Goal: Task Accomplishment & Management: Use online tool/utility

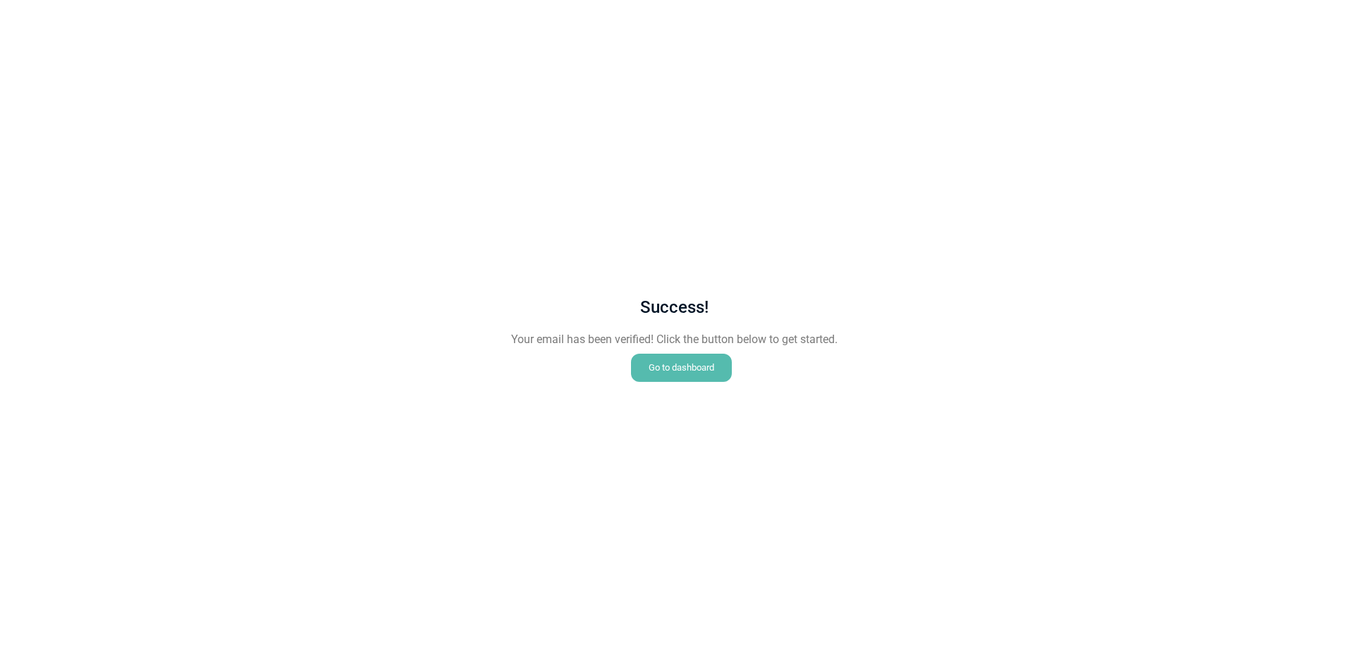
drag, startPoint x: 687, startPoint y: 361, endPoint x: 690, endPoint y: 369, distance: 9.2
click at [687, 361] on div "Go to dashboard" at bounding box center [681, 368] width 101 height 28
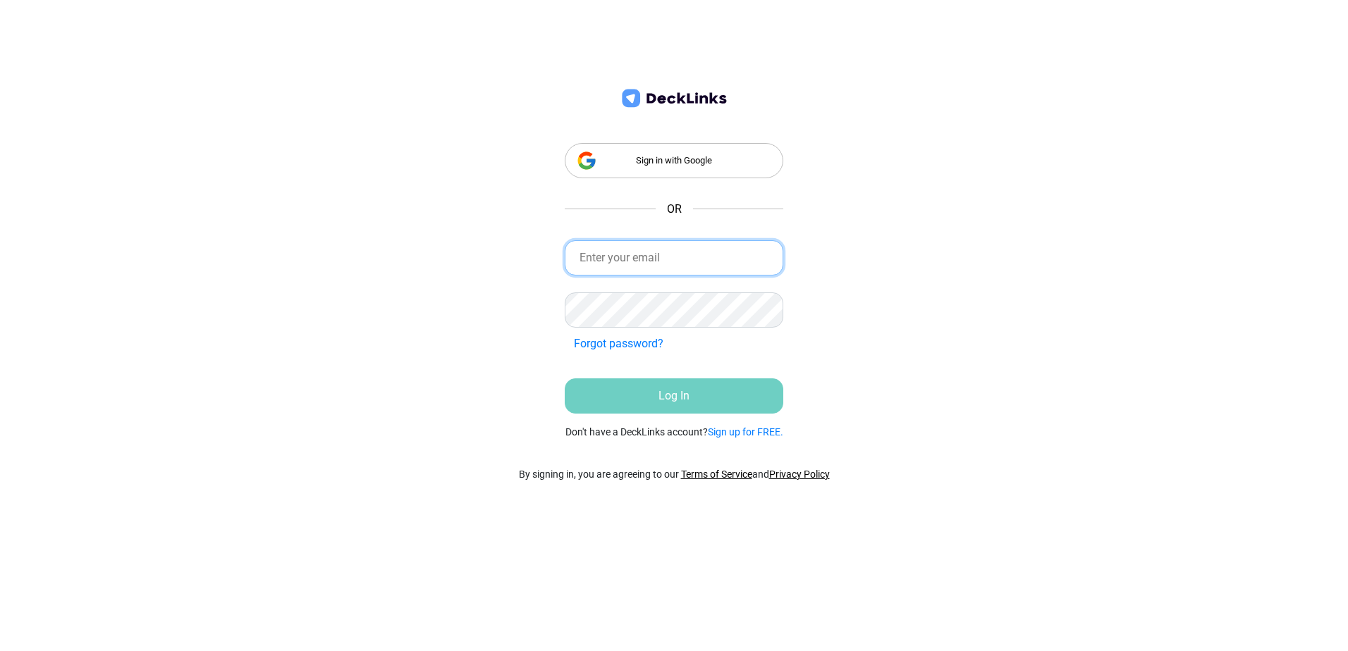
drag, startPoint x: 676, startPoint y: 270, endPoint x: 676, endPoint y: 262, distance: 7.8
click at [677, 270] on input "email" at bounding box center [674, 257] width 219 height 35
type input "[EMAIL_ADDRESS][DOMAIN_NAME]"
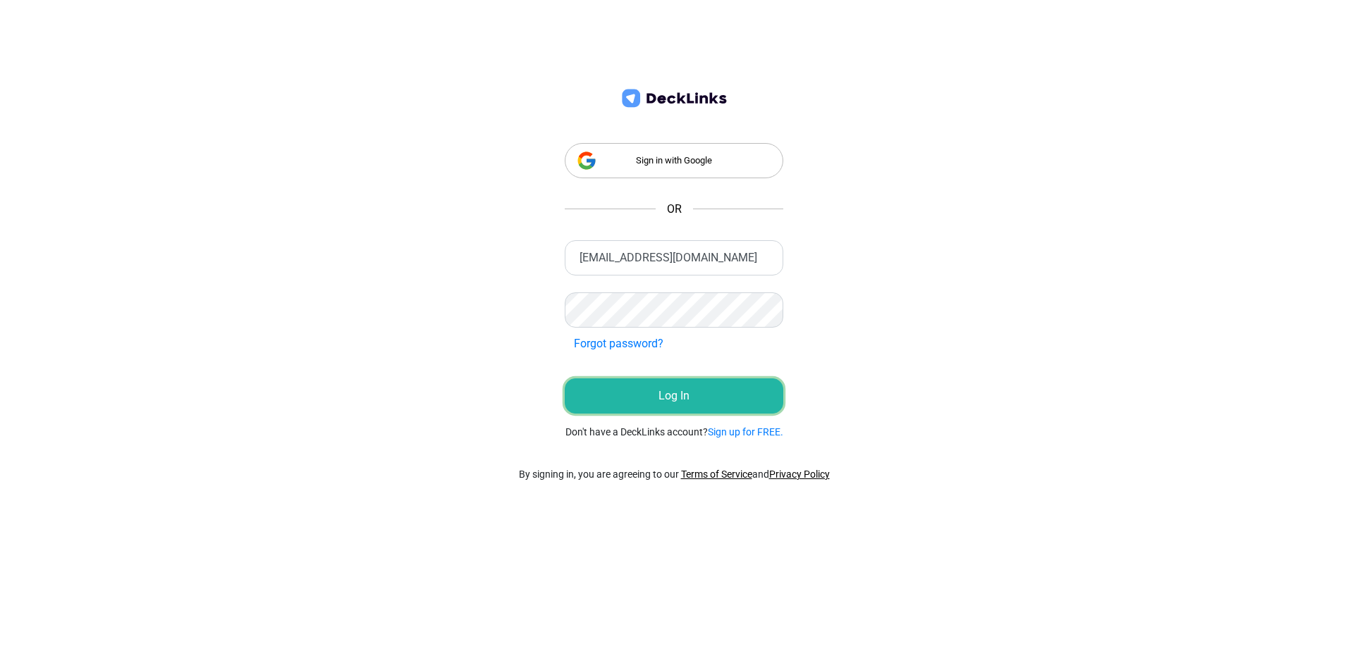
click at [656, 392] on button "Log In" at bounding box center [674, 396] width 219 height 35
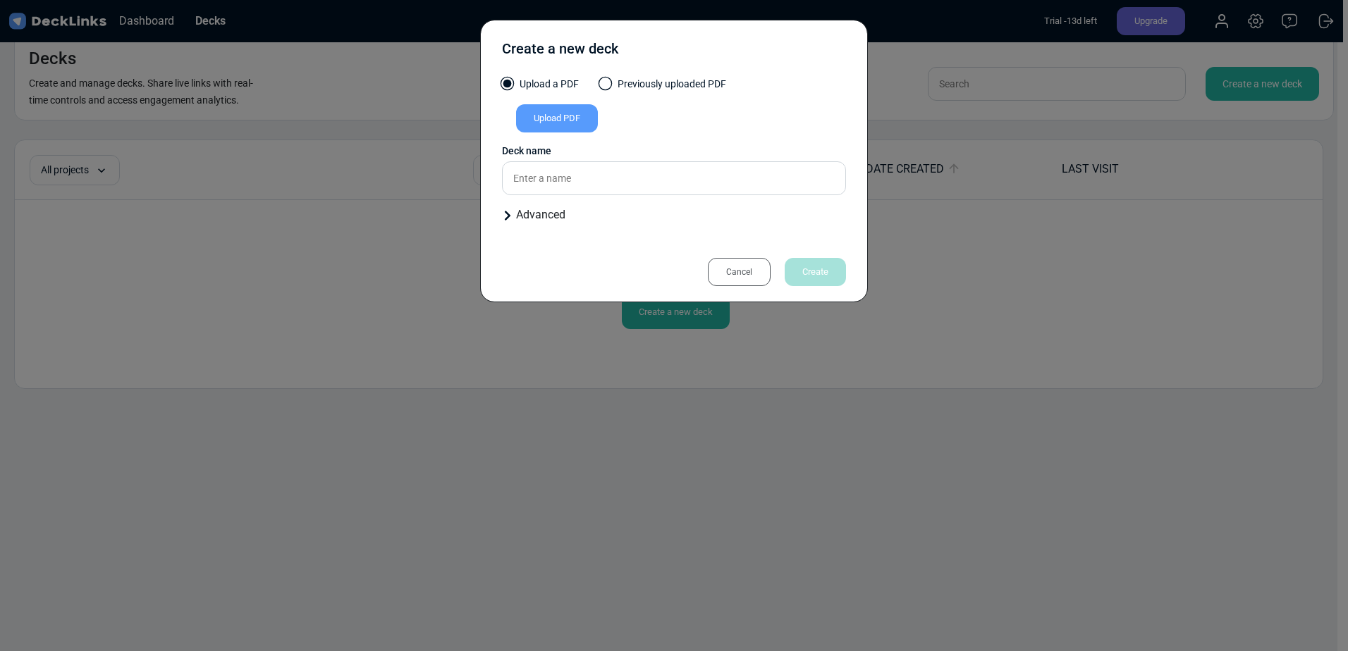
click at [545, 126] on div "Upload PDF" at bounding box center [557, 118] width 82 height 28
click at [0, 0] on input "Upload PDF" at bounding box center [0, 0] width 0 height 0
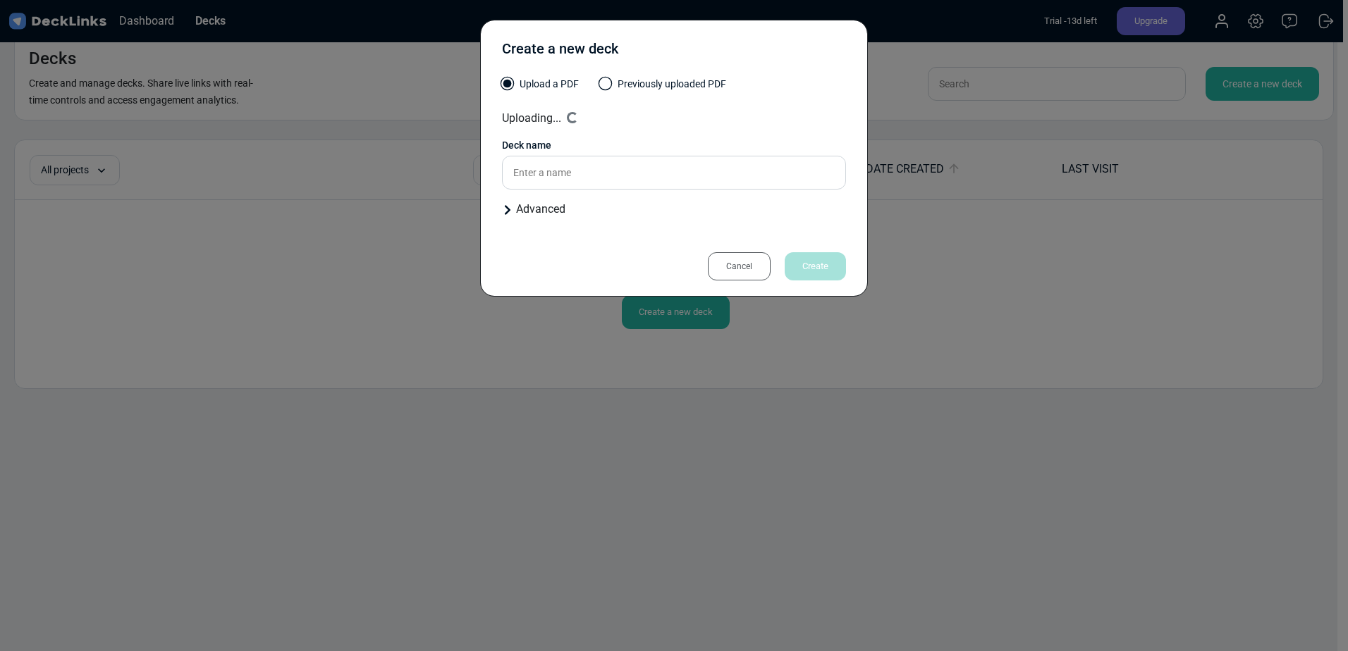
type input "[PERSON_NAME] newsletter"
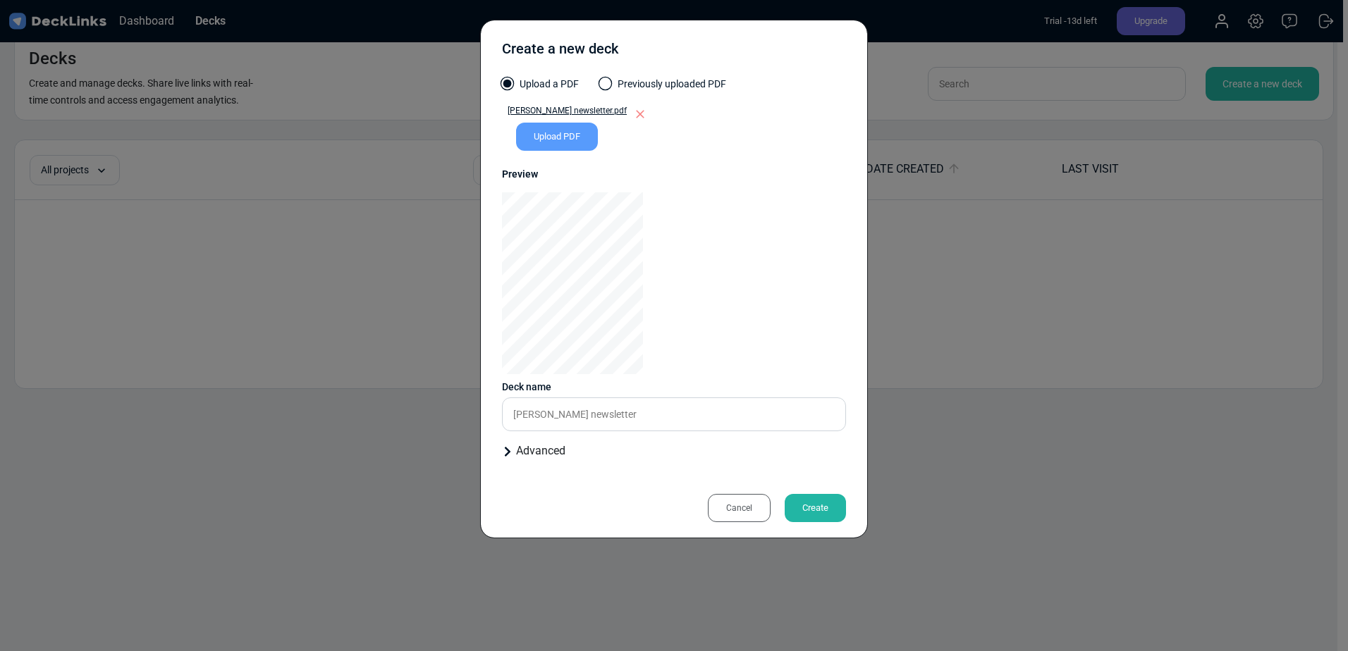
click at [836, 516] on div "Create" at bounding box center [815, 508] width 61 height 28
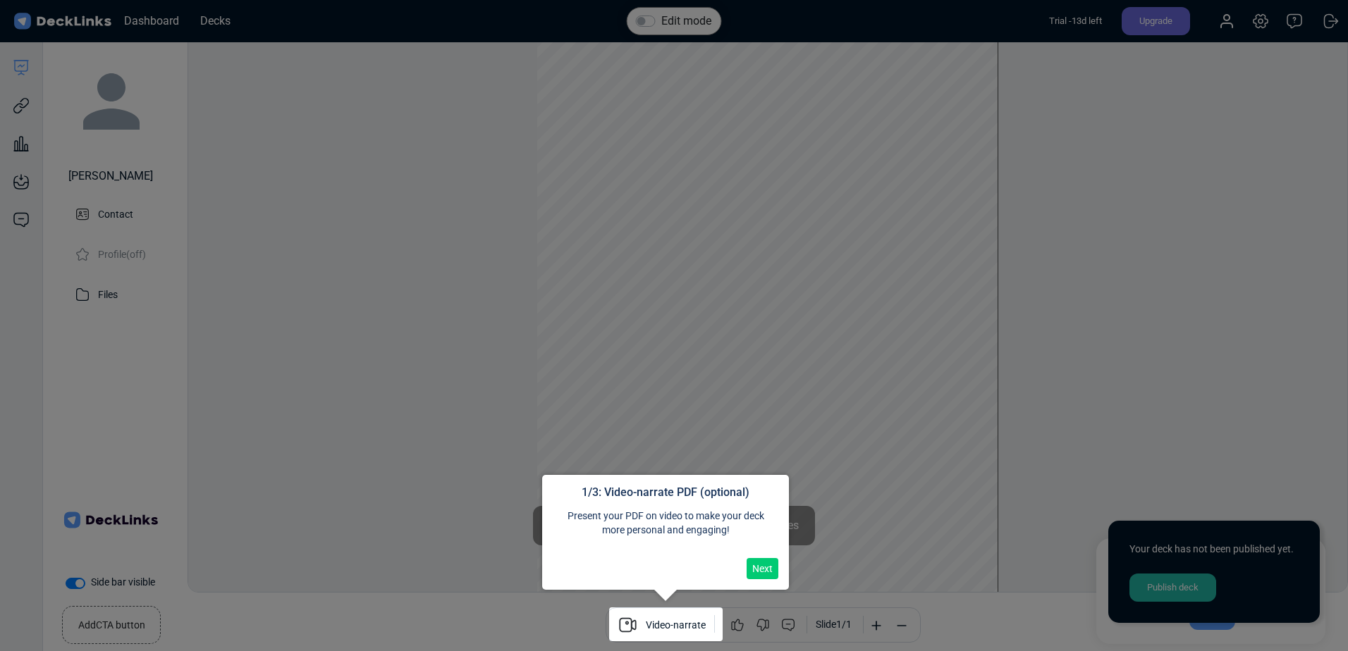
scroll to position [39, 0]
